Goal: Communication & Community: Answer question/provide support

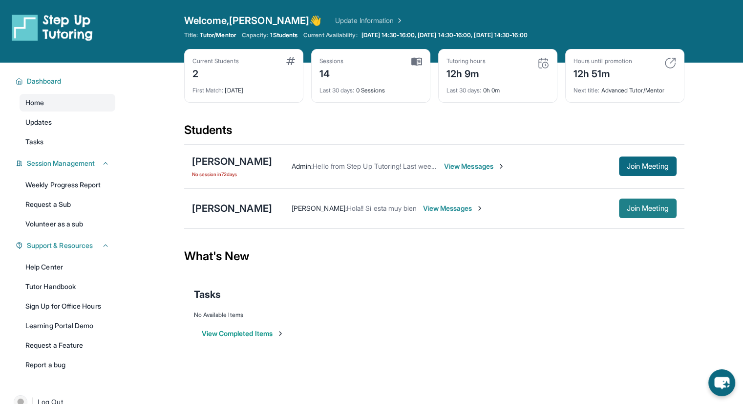
click at [620, 205] on button "Join Meeting" at bounding box center [648, 208] width 58 height 20
click at [448, 208] on span "View Messages" at bounding box center [453, 208] width 61 height 10
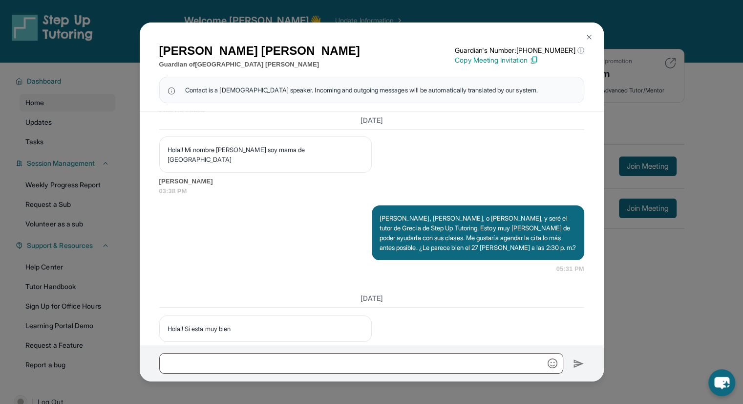
scroll to position [751, 0]
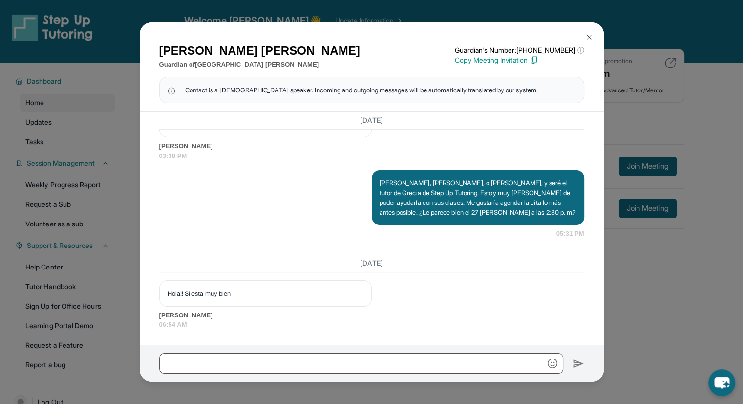
click at [521, 61] on p "Copy Meeting Invitation" at bounding box center [519, 60] width 129 height 10
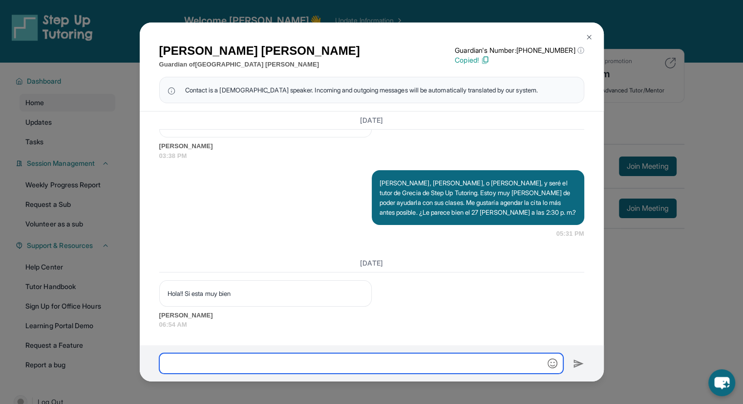
click at [285, 361] on input "text" at bounding box center [361, 363] width 404 height 21
paste input "**********"
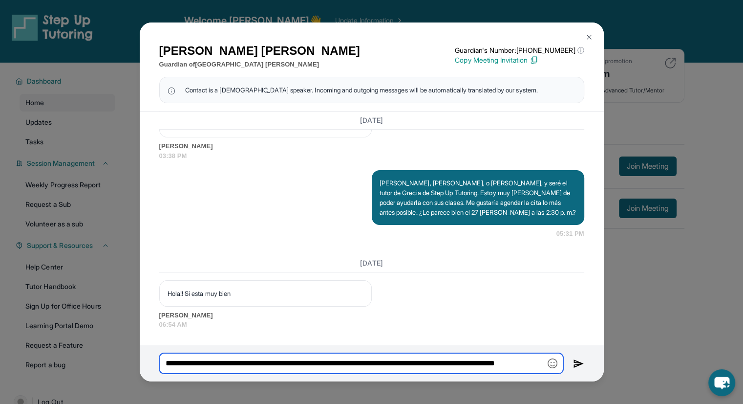
scroll to position [0, 38]
click at [327, 363] on input "**********" at bounding box center [361, 363] width 404 height 21
drag, startPoint x: 257, startPoint y: 362, endPoint x: 418, endPoint y: 365, distance: 161.8
click at [418, 365] on input "**********" at bounding box center [361, 363] width 404 height 21
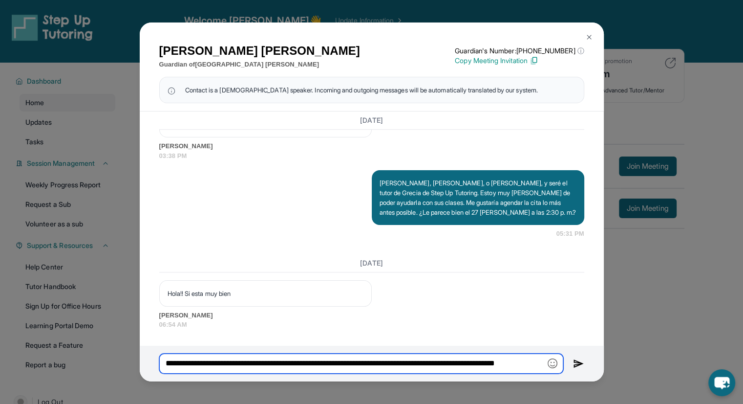
click at [527, 364] on input "**********" at bounding box center [361, 363] width 404 height 21
type input "**********"
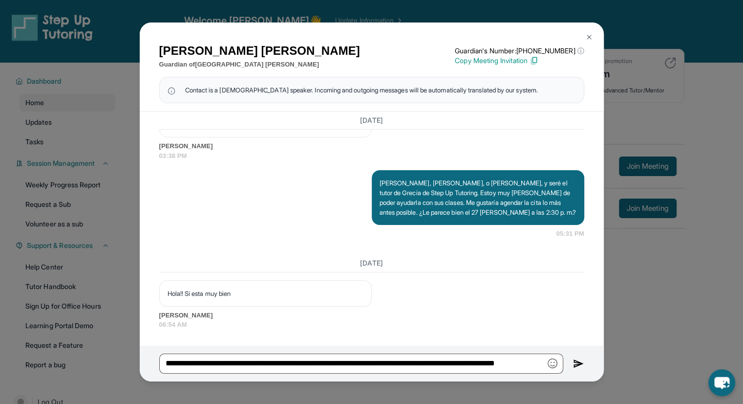
scroll to position [0, 0]
click at [579, 361] on img at bounding box center [578, 364] width 11 height 12
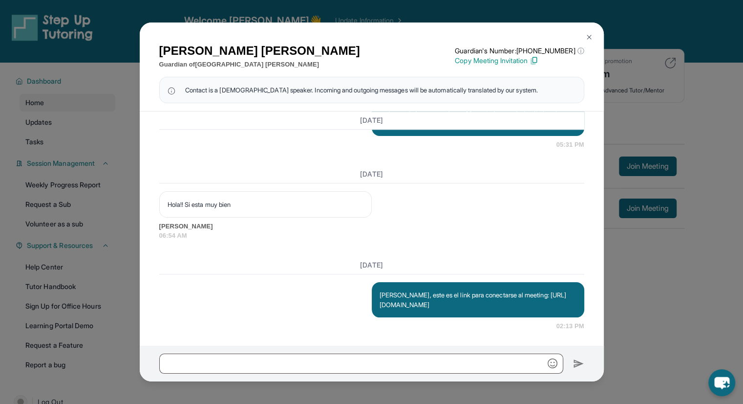
scroll to position [841, 0]
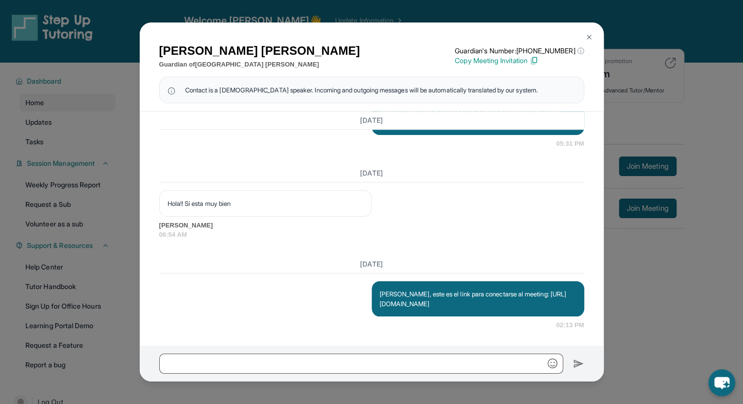
click at [613, 173] on div "[PERSON_NAME] Guardian of [PERSON_NAME] Guardian's Number: [PHONE_NUMBER] ⓘ Thi…" at bounding box center [371, 202] width 743 height 404
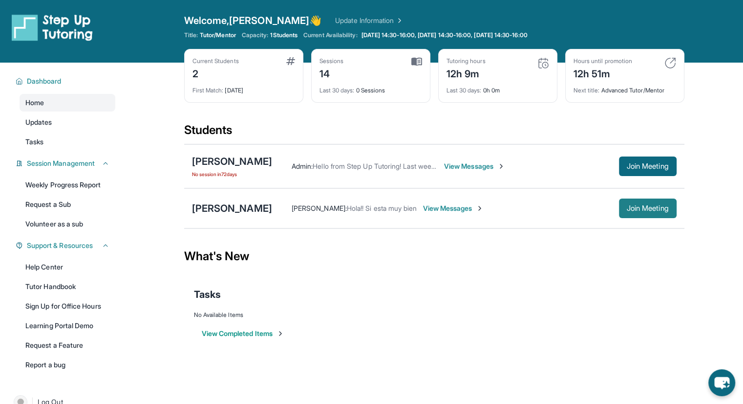
click at [631, 205] on span "Join Meeting" at bounding box center [648, 208] width 42 height 6
click at [238, 207] on div "[PERSON_NAME]" at bounding box center [232, 208] width 80 height 14
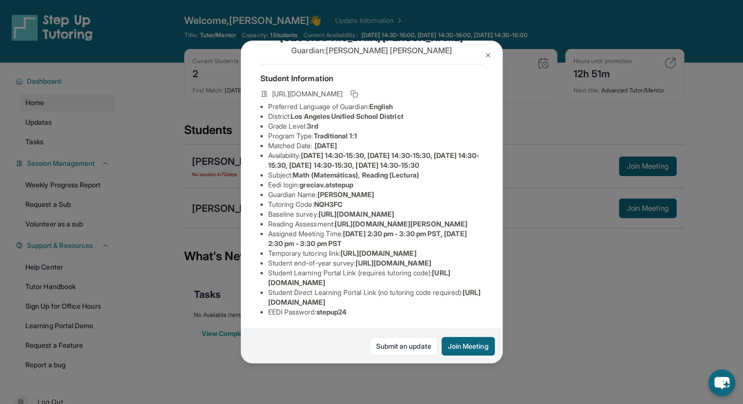
scroll to position [0, 0]
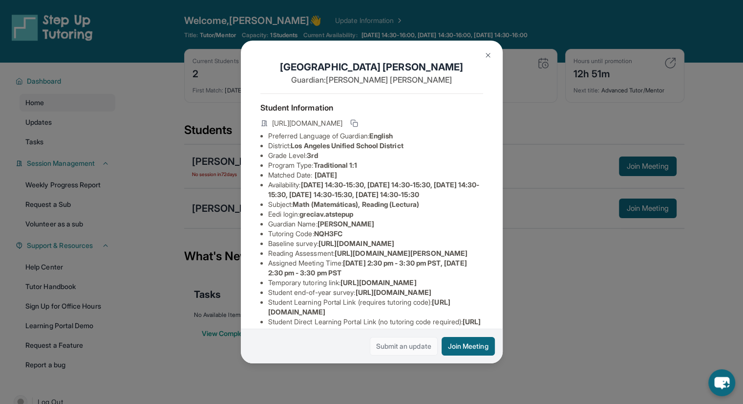
click at [407, 337] on link "Submit an update" at bounding box center [404, 346] width 68 height 19
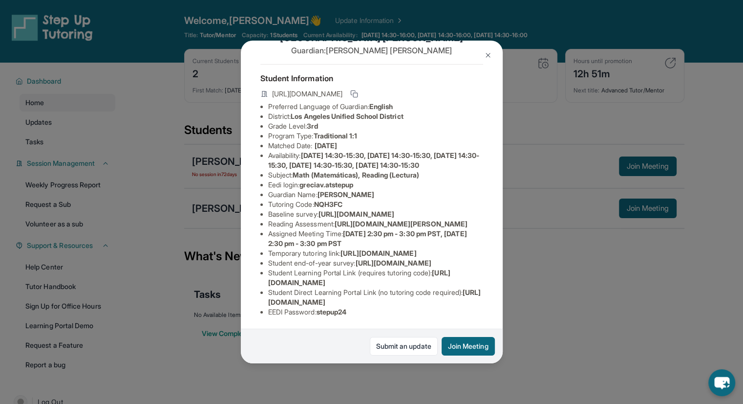
scroll to position [95, 0]
click at [546, 180] on div "[PERSON_NAME] Guardian: [PERSON_NAME] Student Information [URL][DOMAIN_NAME] Pr…" at bounding box center [371, 202] width 743 height 404
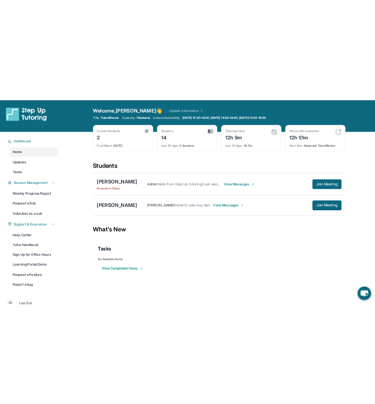
scroll to position [0, 0]
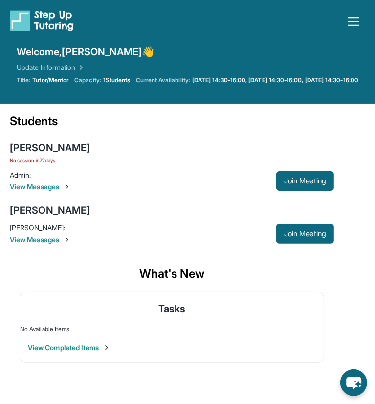
click at [53, 215] on div "[PERSON_NAME] [PERSON_NAME] : Hola!! Si esta muy bien View Messages Join Meeting" at bounding box center [172, 223] width 324 height 53
click at [54, 217] on div "[PERSON_NAME]" at bounding box center [50, 210] width 80 height 14
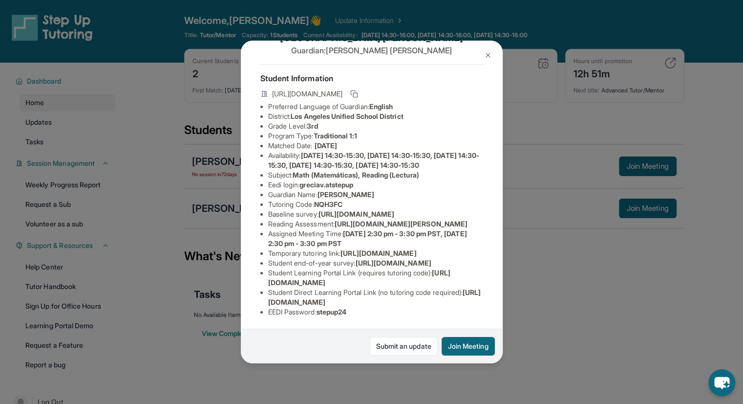
scroll to position [150, 358]
drag, startPoint x: 266, startPoint y: 118, endPoint x: 513, endPoint y: 142, distance: 248.0
click at [513, 142] on div "[PERSON_NAME] Guardian: [PERSON_NAME] Student Information [URL][DOMAIN_NAME] Pr…" at bounding box center [371, 202] width 743 height 404
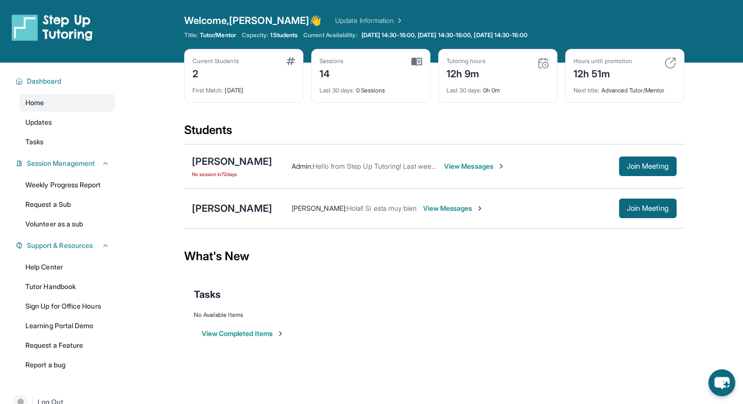
copy span "[URL][DOMAIN_NAME]"
click at [228, 205] on div "[PERSON_NAME]" at bounding box center [232, 208] width 80 height 14
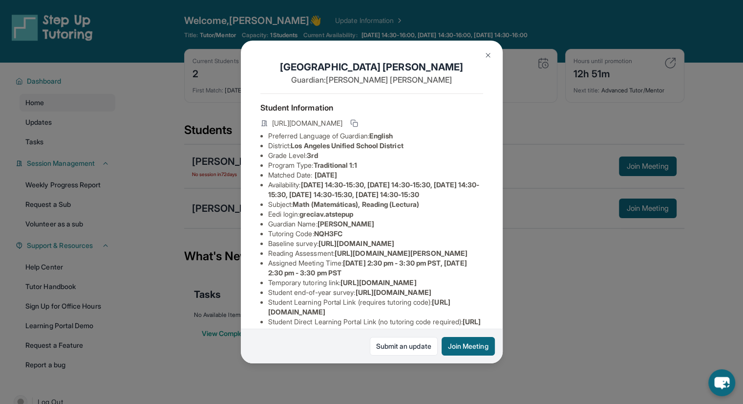
click at [332, 238] on span "NQH3FC" at bounding box center [328, 233] width 28 height 8
copy span "NQH3FC"
click at [323, 218] on span "greciav.atstepup" at bounding box center [327, 214] width 54 height 8
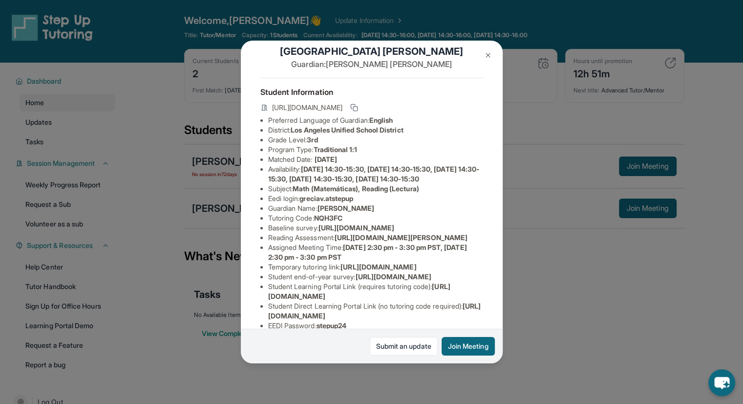
scroll to position [16, 358]
drag, startPoint x: 265, startPoint y: 254, endPoint x: 426, endPoint y: 272, distance: 161.8
click at [426, 272] on ul "Preferred Language of Guardian: English District: [GEOGRAPHIC_DATA] Unified Sch…" at bounding box center [372, 222] width 223 height 215
copy span "[URL][DOMAIN_NAME]"
click at [470, 182] on div "[PERSON_NAME] Guardian: [PERSON_NAME] Student Information [URL][DOMAIN_NAME] Pr…" at bounding box center [372, 202] width 262 height 323
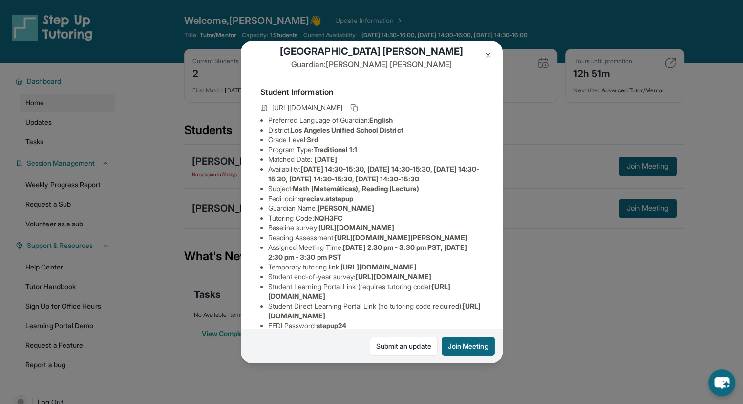
click at [490, 60] on button at bounding box center [489, 55] width 20 height 20
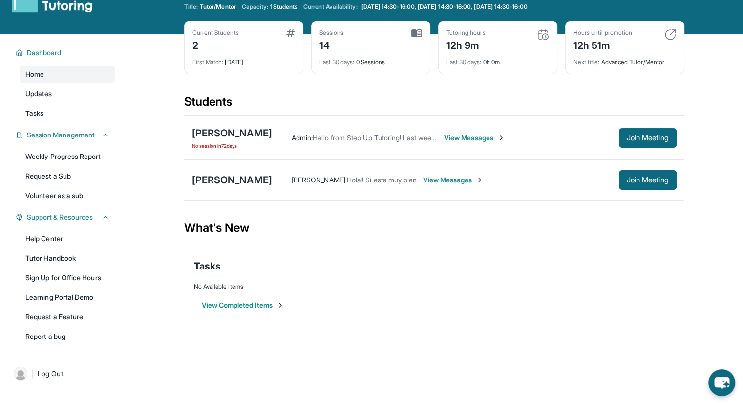
scroll to position [0, 0]
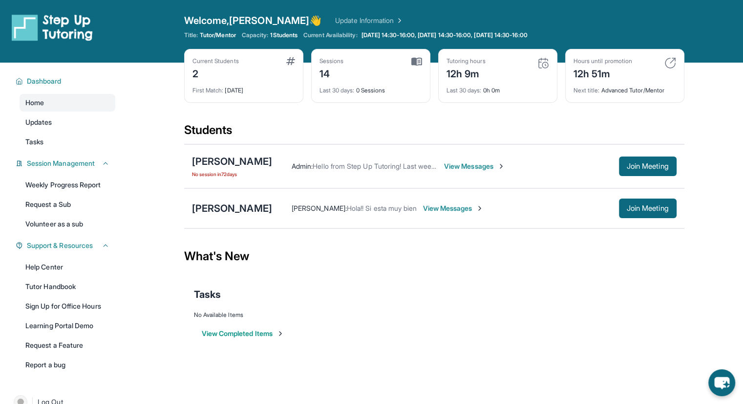
click at [240, 194] on div "[PERSON_NAME] [PERSON_NAME] : Hola!! Si esta muy bien View Messages Join Meeting" at bounding box center [434, 208] width 501 height 40
click at [227, 208] on div "[PERSON_NAME]" at bounding box center [232, 208] width 80 height 14
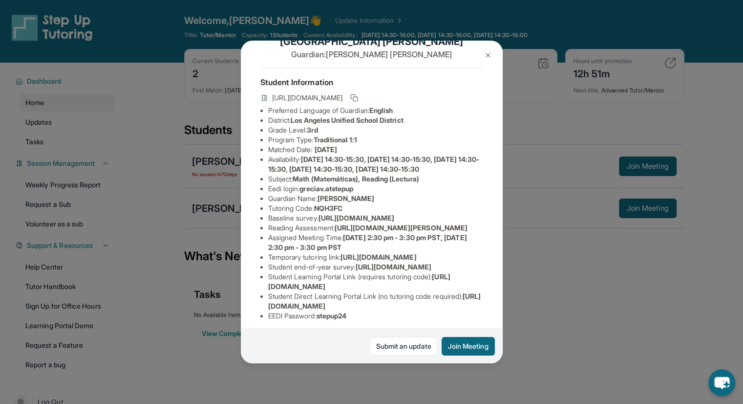
scroll to position [29, 0]
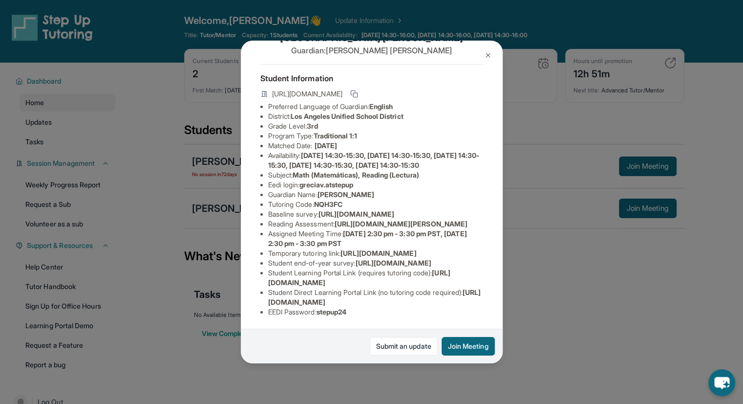
click at [201, 180] on div "[PERSON_NAME] Guardian: [PERSON_NAME] Student Information [URL][DOMAIN_NAME] Pr…" at bounding box center [371, 202] width 743 height 404
